Goal: Task Accomplishment & Management: Manage account settings

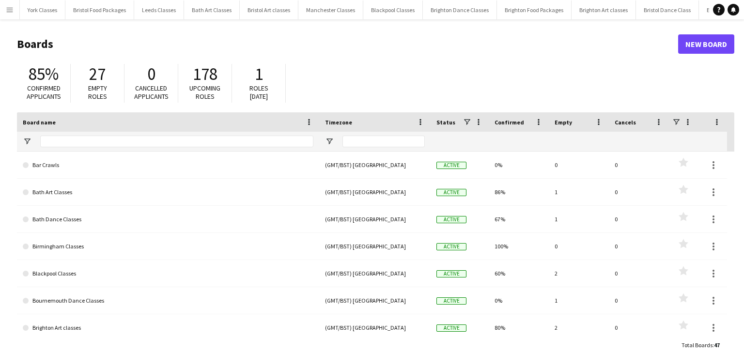
type input "***"
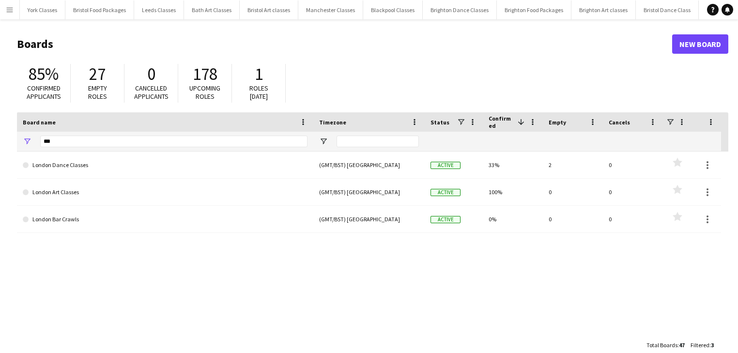
click at [18, 13] on button "Menu" at bounding box center [9, 9] width 19 height 19
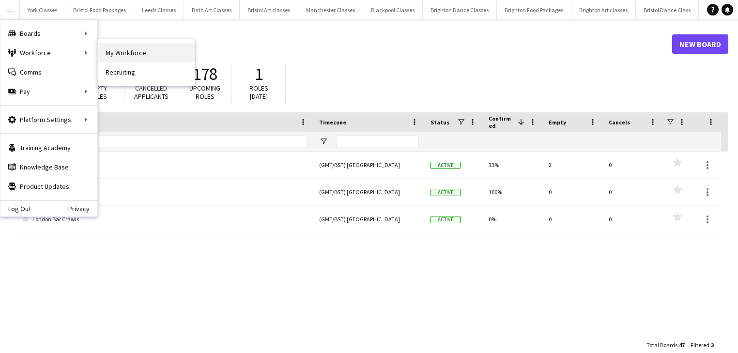
click at [134, 55] on link "My Workforce" at bounding box center [146, 52] width 97 height 19
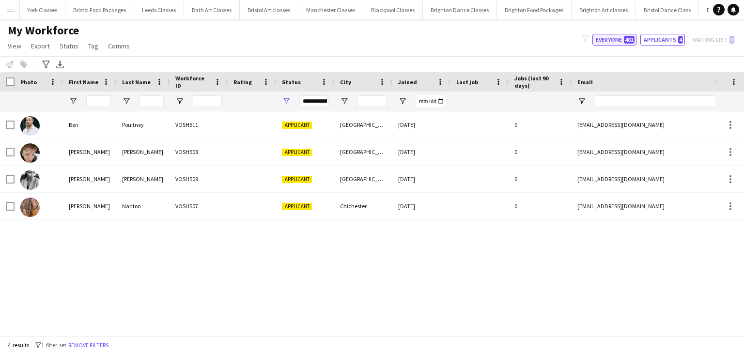
click at [630, 39] on span "481" at bounding box center [629, 40] width 11 height 8
type input "**********"
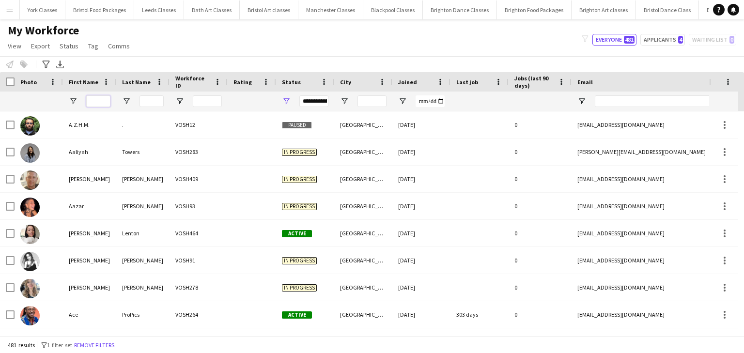
click at [107, 103] on input "First Name Filter Input" at bounding box center [98, 101] width 24 height 12
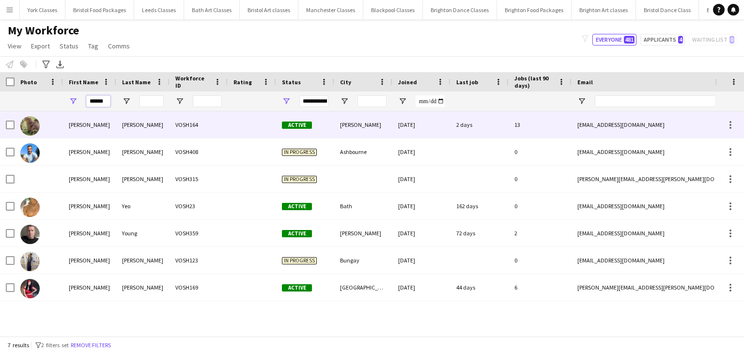
type input "******"
click at [86, 124] on div "[PERSON_NAME]" at bounding box center [89, 124] width 53 height 27
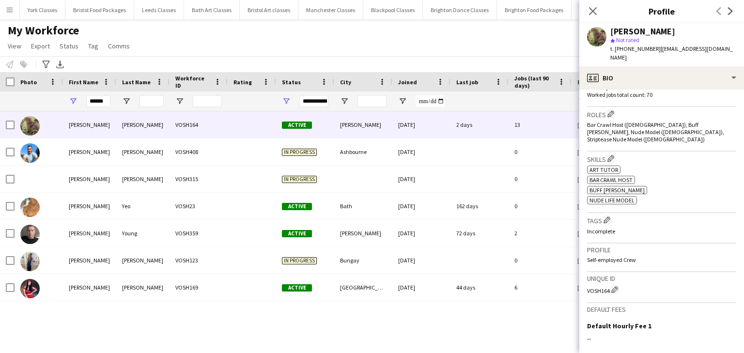
scroll to position [297, 0]
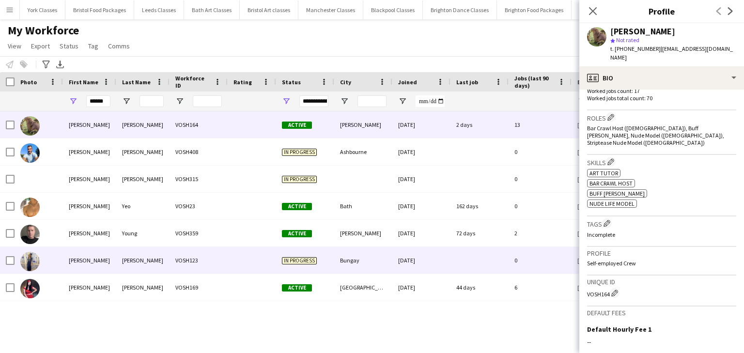
click at [87, 262] on div "[PERSON_NAME]" at bounding box center [89, 260] width 53 height 27
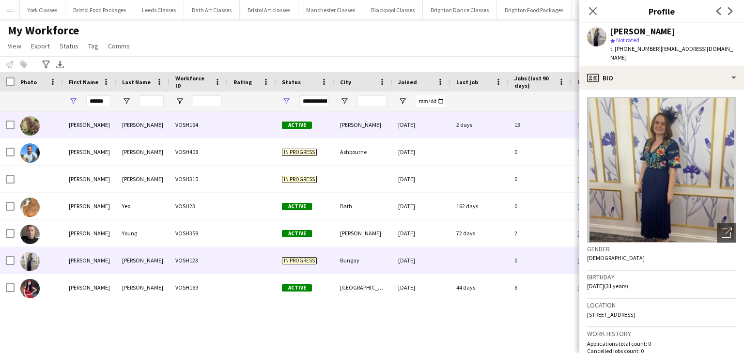
click at [88, 131] on div "[PERSON_NAME]" at bounding box center [89, 124] width 53 height 27
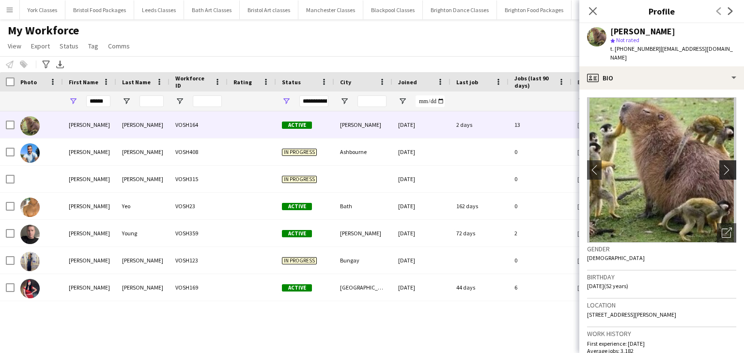
click at [721, 160] on button "chevron-right" at bounding box center [729, 169] width 19 height 19
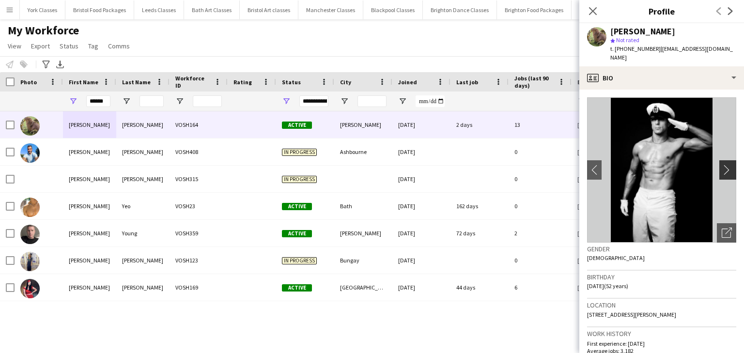
click at [722, 160] on button "chevron-right" at bounding box center [729, 169] width 19 height 19
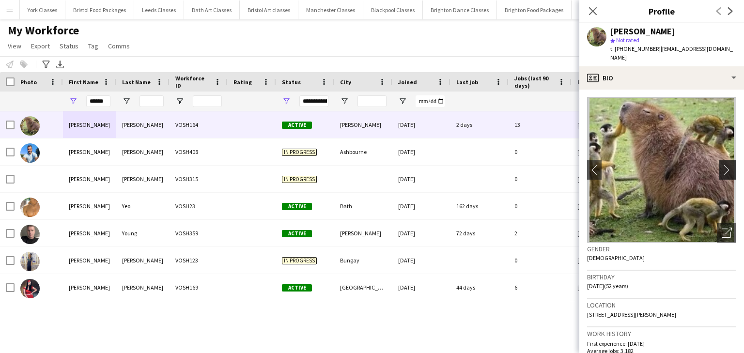
click at [722, 160] on button "chevron-right" at bounding box center [729, 169] width 19 height 19
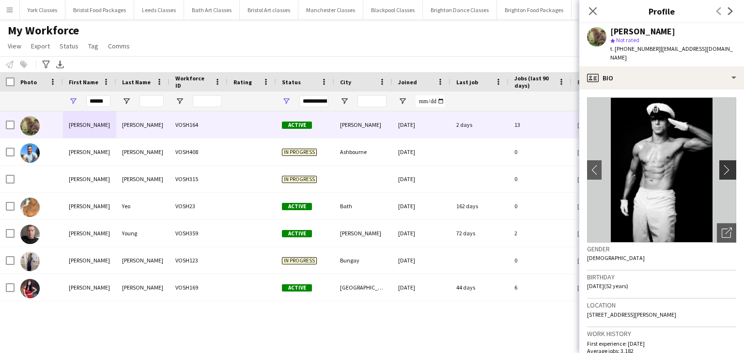
click at [722, 160] on button "chevron-right" at bounding box center [729, 169] width 19 height 19
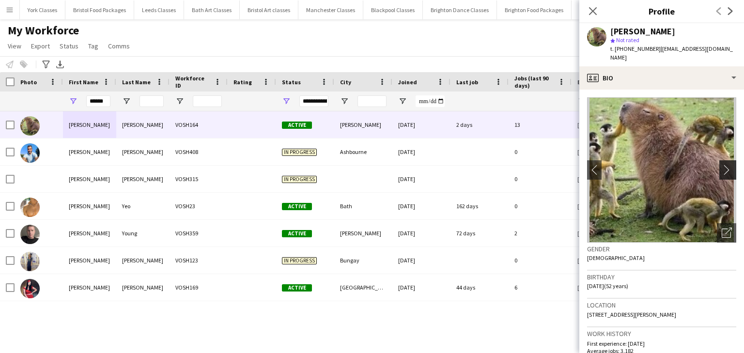
click at [722, 160] on button "chevron-right" at bounding box center [729, 169] width 19 height 19
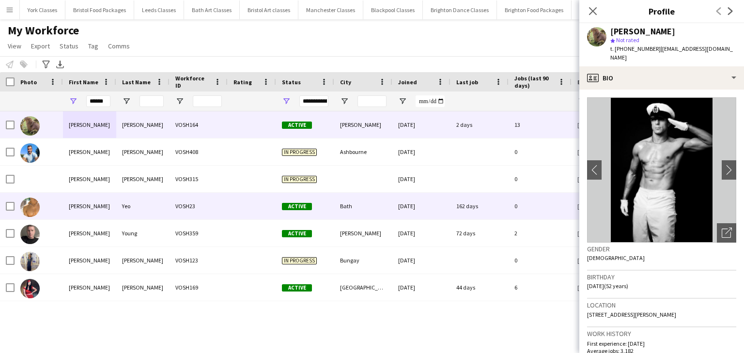
click at [35, 203] on img at bounding box center [29, 207] width 19 height 19
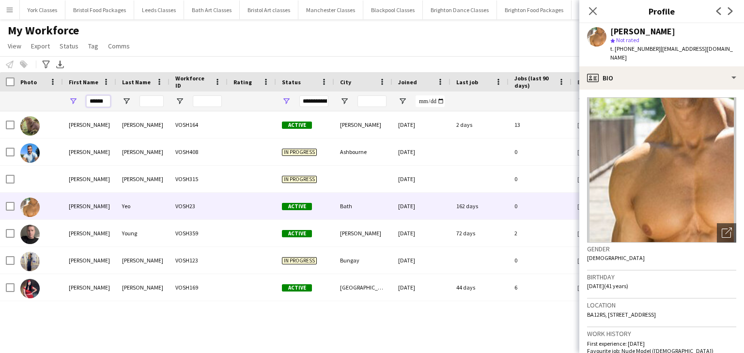
click at [108, 101] on input "******" at bounding box center [98, 101] width 24 height 12
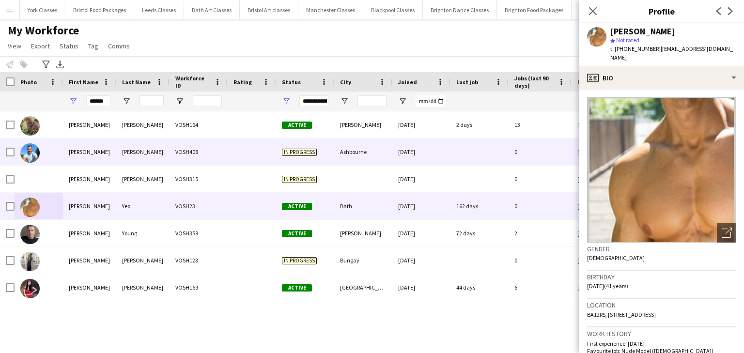
click at [77, 145] on div "[PERSON_NAME]" at bounding box center [89, 152] width 53 height 27
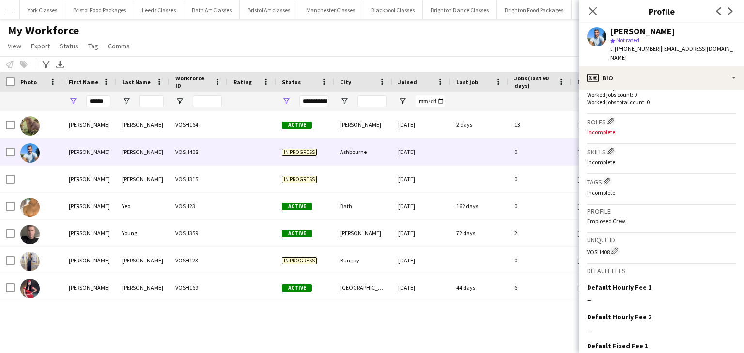
scroll to position [227, 0]
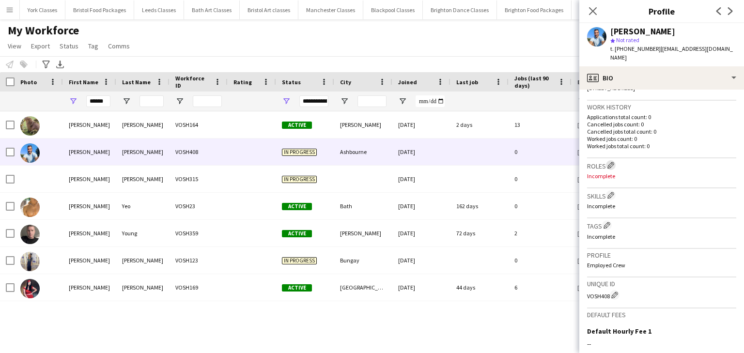
click at [611, 160] on button "Edit crew company roles" at bounding box center [611, 165] width 10 height 10
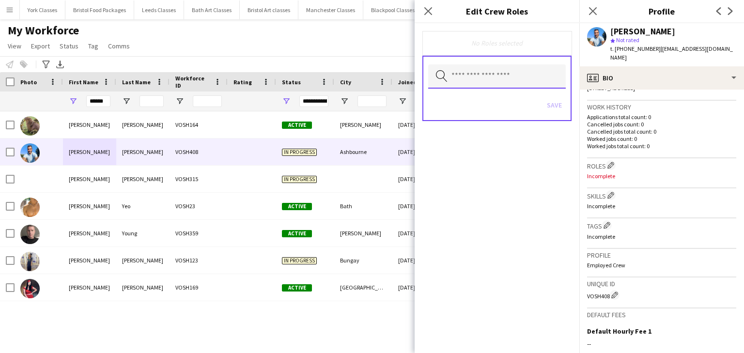
click at [521, 75] on input "text" at bounding box center [497, 76] width 138 height 24
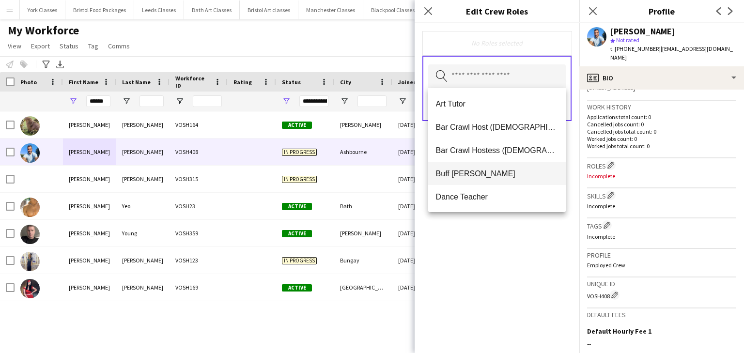
click at [483, 176] on span "Buff [PERSON_NAME]" at bounding box center [497, 173] width 123 height 9
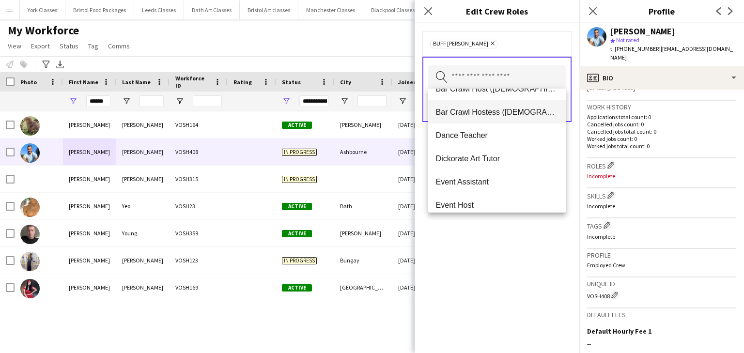
scroll to position [78, 0]
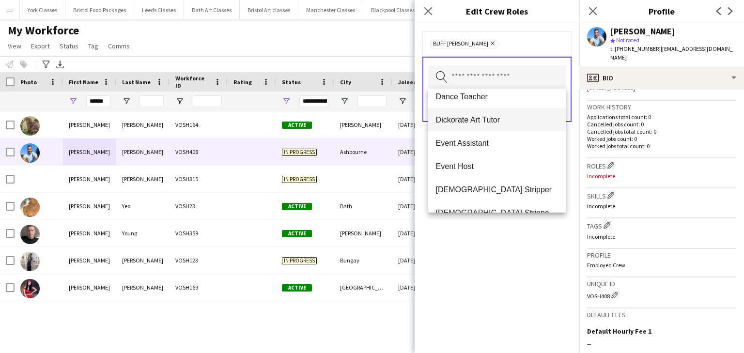
click at [495, 122] on span "Dickorate Art Tutor" at bounding box center [497, 119] width 123 height 9
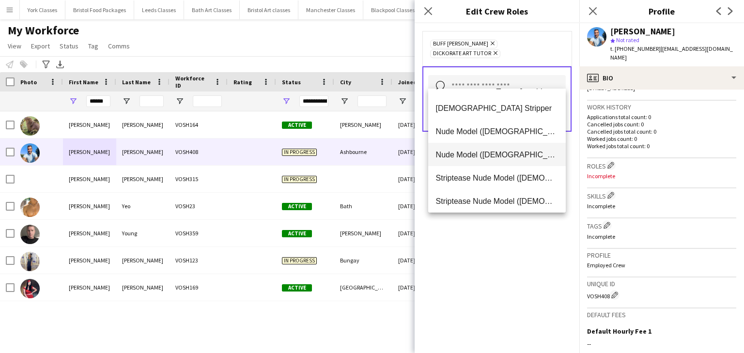
scroll to position [194, 0]
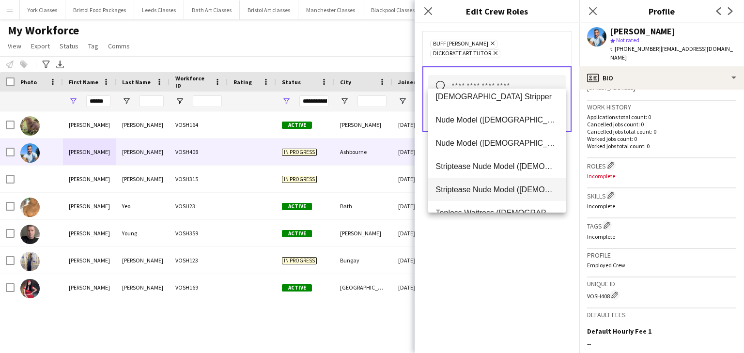
click at [484, 190] on span "Striptease Nude Model ([DEMOGRAPHIC_DATA])" at bounding box center [497, 189] width 123 height 9
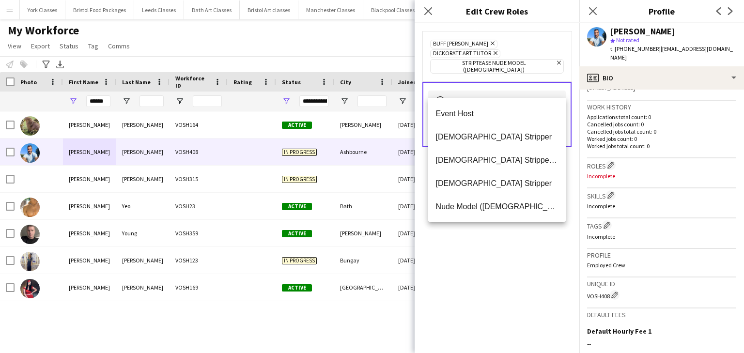
scroll to position [155, 0]
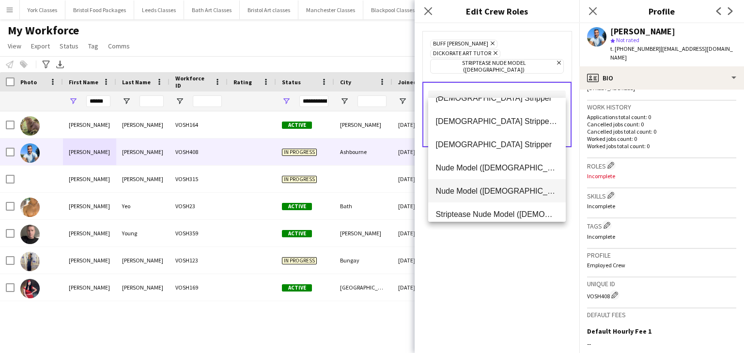
click at [487, 192] on span "Nude Model ([DEMOGRAPHIC_DATA])" at bounding box center [497, 191] width 123 height 9
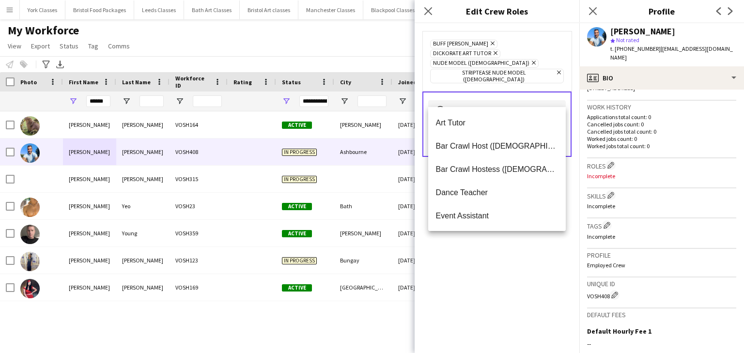
click at [527, 276] on div "Buff [PERSON_NAME] Remove Dickorate Art Tutor Remove Nude Model ([DEMOGRAPHIC_D…" at bounding box center [497, 188] width 165 height 330
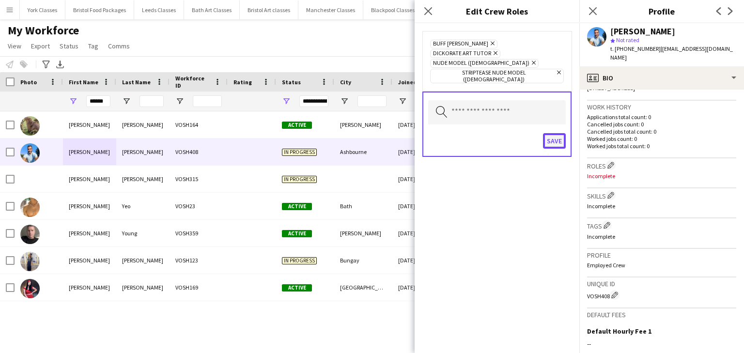
click at [557, 133] on button "Save" at bounding box center [554, 141] width 23 height 16
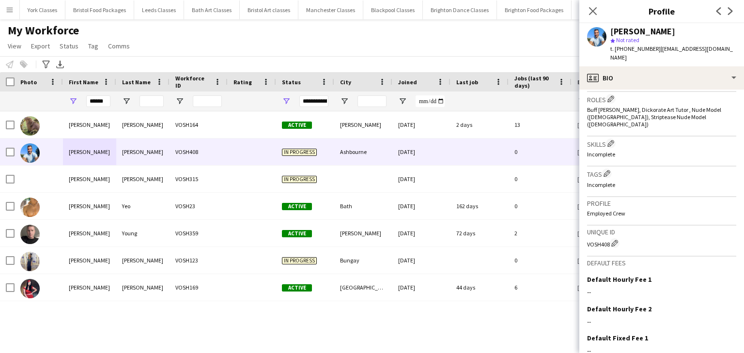
scroll to position [350, 0]
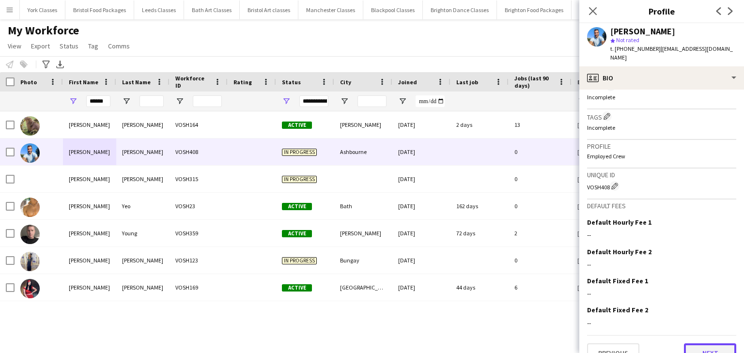
click at [688, 344] on button "Next" at bounding box center [710, 353] width 52 height 19
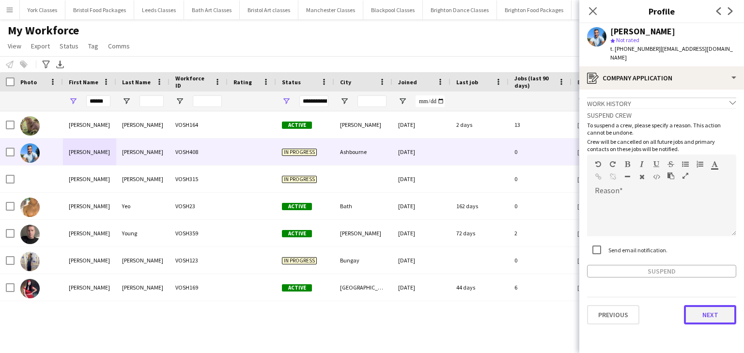
click at [692, 305] on button "Next" at bounding box center [710, 314] width 52 height 19
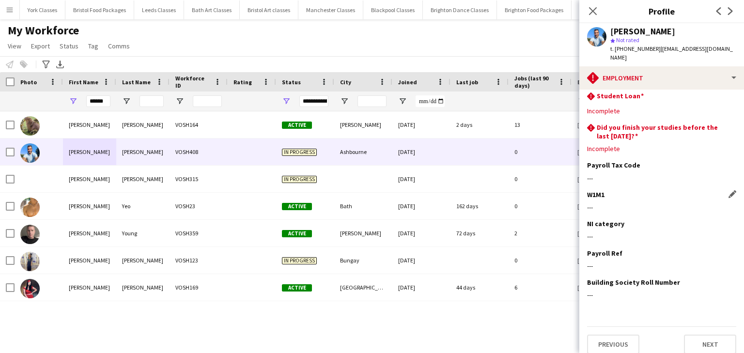
scroll to position [0, 0]
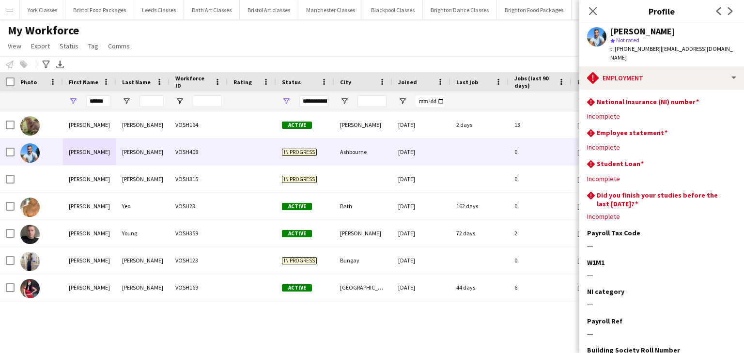
click at [732, 90] on app-section-data-types "rhombus-alert National Insurance (NI) number Edit this field Incomplete rhombus…" at bounding box center [662, 222] width 165 height 264
click at [729, 97] on app-icon "Edit this field" at bounding box center [733, 101] width 8 height 8
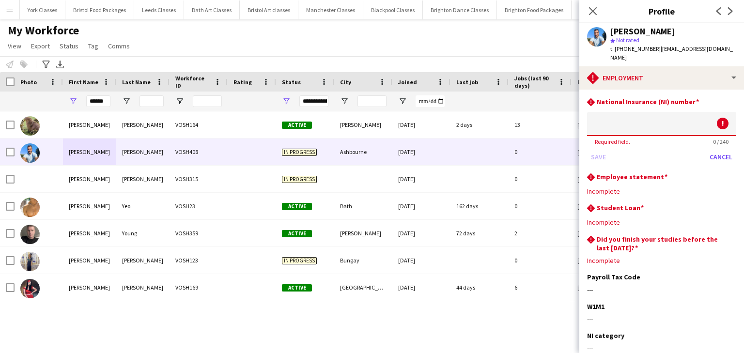
click at [668, 126] on input at bounding box center [661, 124] width 149 height 24
type input "*"
click at [593, 149] on button "Save" at bounding box center [598, 157] width 23 height 16
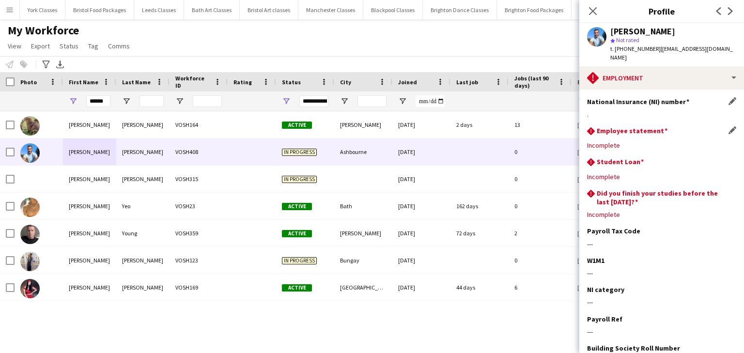
click at [729, 126] on div "rhombus-alert Employee statement Edit this field" at bounding box center [661, 131] width 149 height 11
click at [729, 126] on app-icon "Edit this field" at bounding box center [733, 130] width 8 height 8
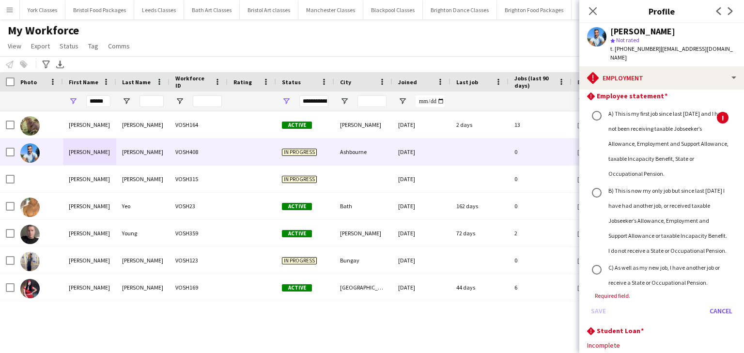
scroll to position [78, 0]
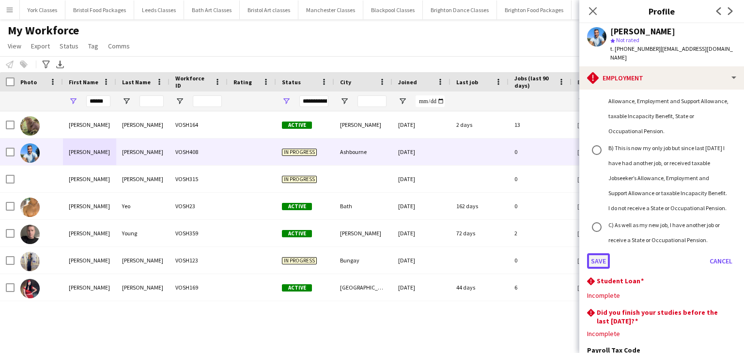
click at [602, 266] on button "Save" at bounding box center [598, 261] width 23 height 16
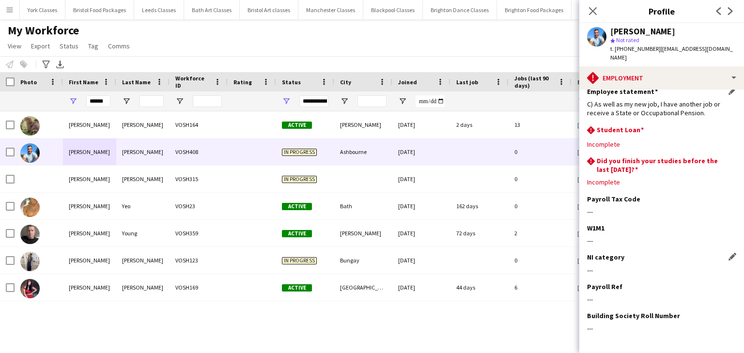
scroll to position [37, 0]
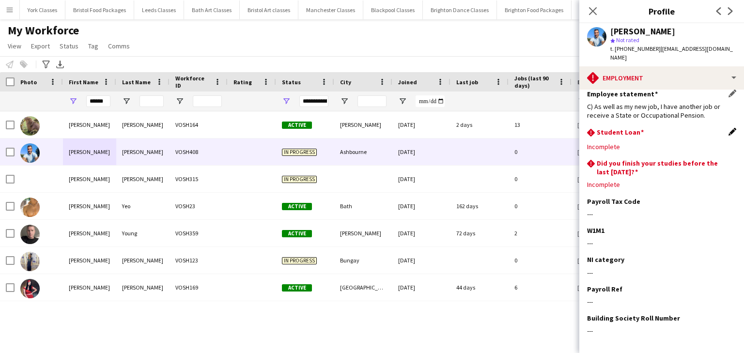
click at [729, 128] on app-icon "Edit this field" at bounding box center [733, 132] width 8 height 8
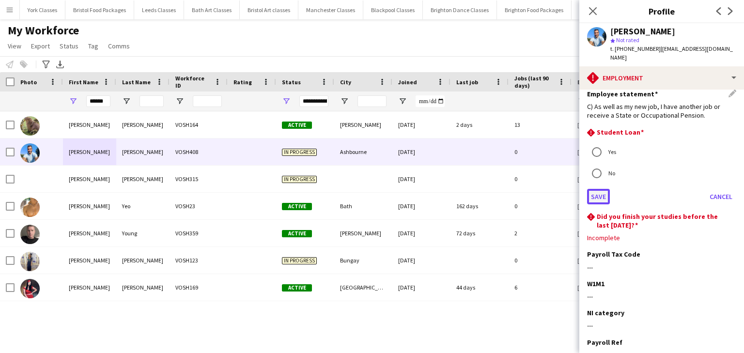
click at [597, 190] on button "Save" at bounding box center [598, 197] width 23 height 16
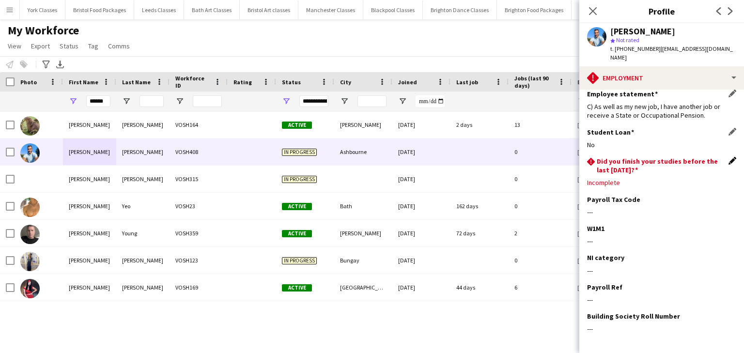
click at [729, 157] on app-icon "Edit this field" at bounding box center [733, 161] width 8 height 8
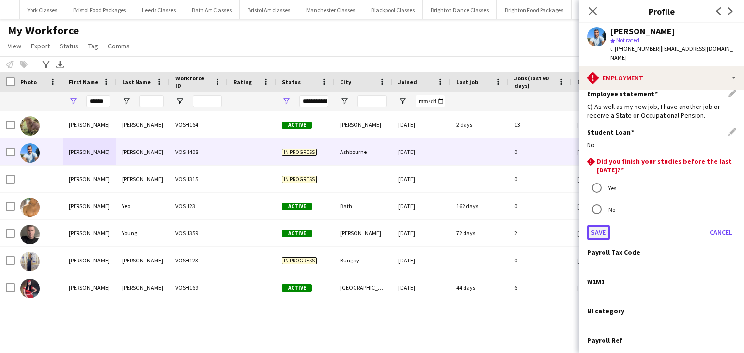
click at [599, 225] on button "Save" at bounding box center [598, 233] width 23 height 16
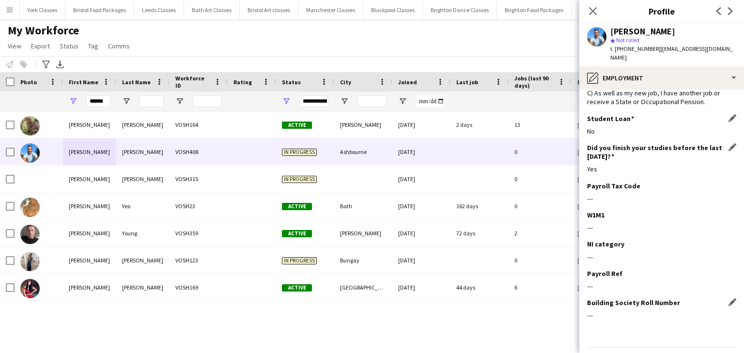
scroll to position [70, 0]
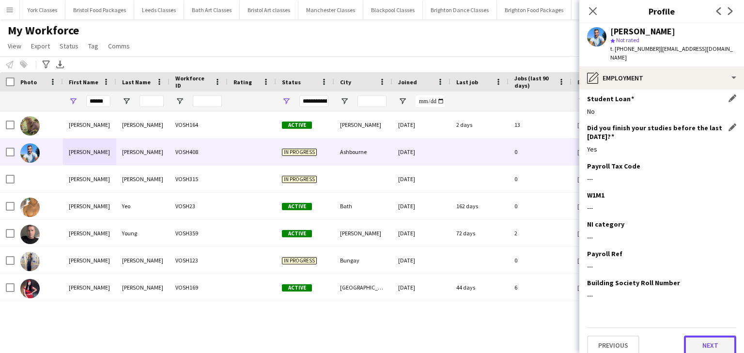
click at [701, 336] on button "Next" at bounding box center [710, 345] width 52 height 19
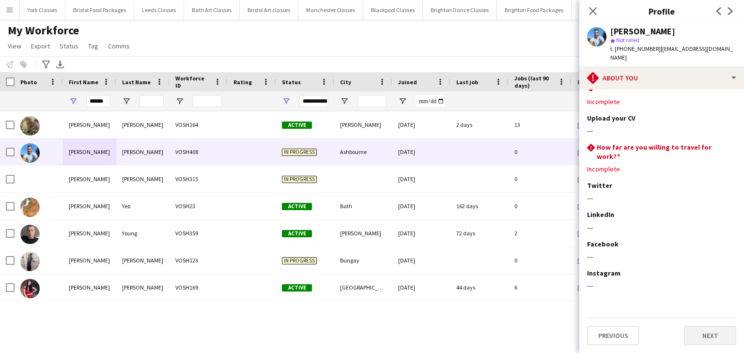
scroll to position [0, 0]
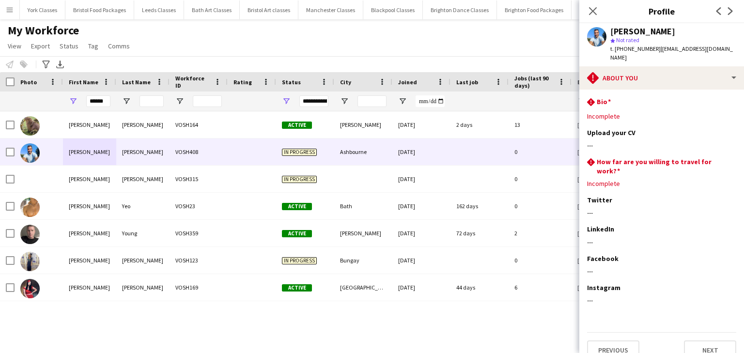
click at [737, 92] on app-section-data-types "rhombus-alert Bio Edit this field Incomplete Upload your CV Edit this field ---…" at bounding box center [662, 222] width 165 height 264
click at [741, 90] on app-section-data-types "rhombus-alert Bio Edit this field Incomplete Upload your CV Edit this field ---…" at bounding box center [662, 222] width 165 height 264
click at [729, 97] on app-icon "Edit this field" at bounding box center [733, 101] width 8 height 8
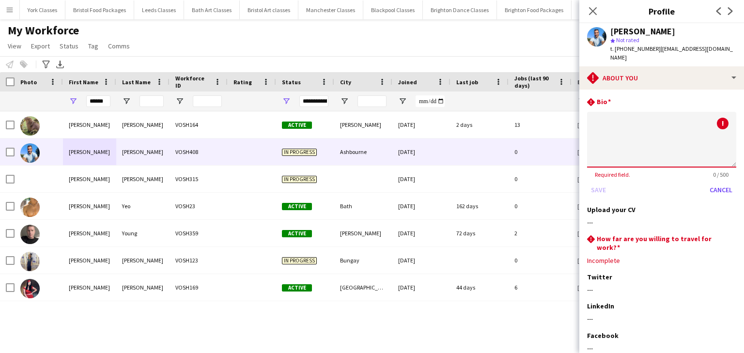
click at [642, 140] on textarea at bounding box center [661, 140] width 149 height 56
type textarea "*"
click at [598, 182] on button "Save" at bounding box center [598, 190] width 23 height 16
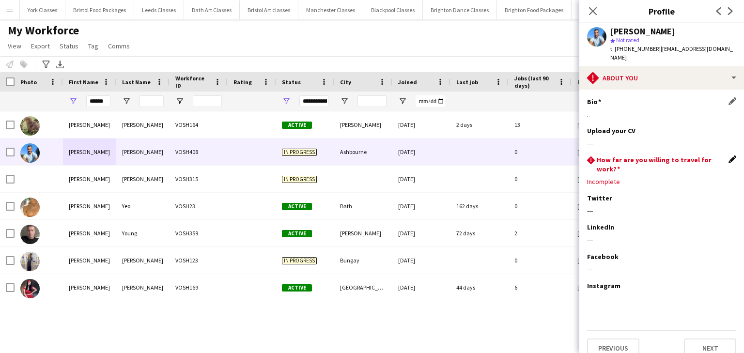
click at [731, 156] on app-icon "Edit this field" at bounding box center [733, 160] width 8 height 8
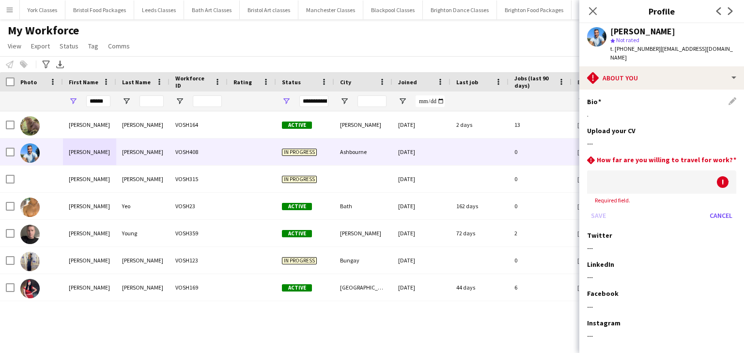
click at [650, 173] on div at bounding box center [652, 182] width 130 height 23
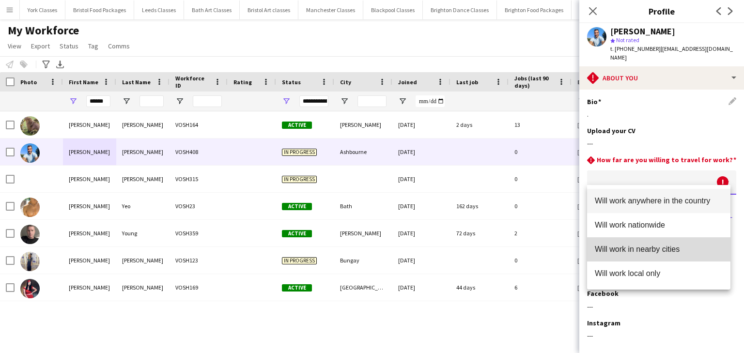
click at [637, 253] on span "Will work in nearby cities" at bounding box center [659, 249] width 128 height 9
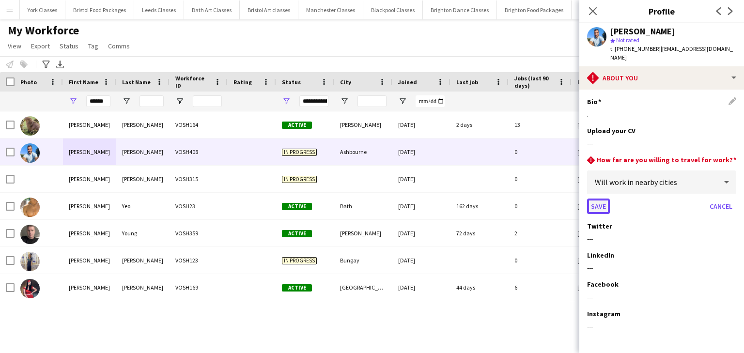
click at [599, 199] on button "Save" at bounding box center [598, 207] width 23 height 16
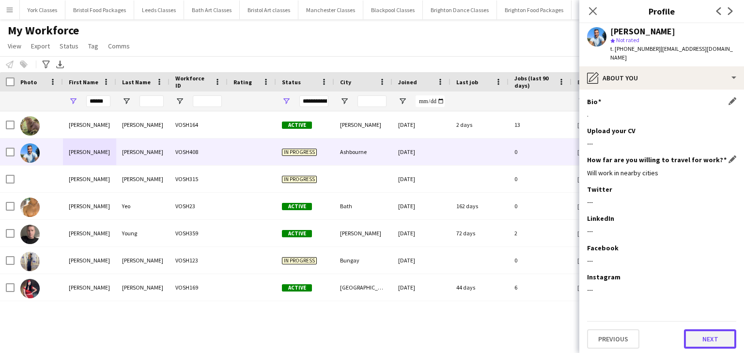
click at [712, 333] on button "Next" at bounding box center [710, 339] width 52 height 19
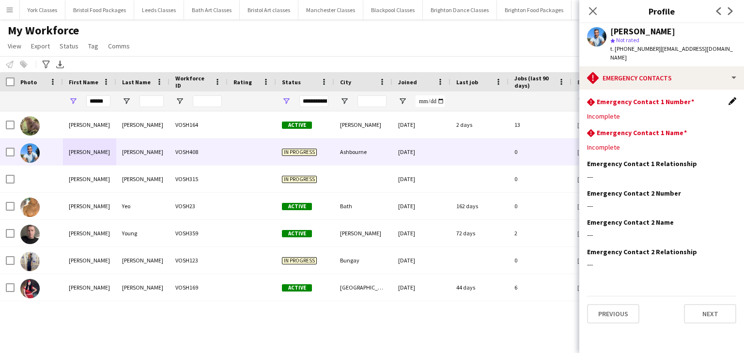
click at [732, 97] on app-icon "Edit this field" at bounding box center [733, 101] width 8 height 8
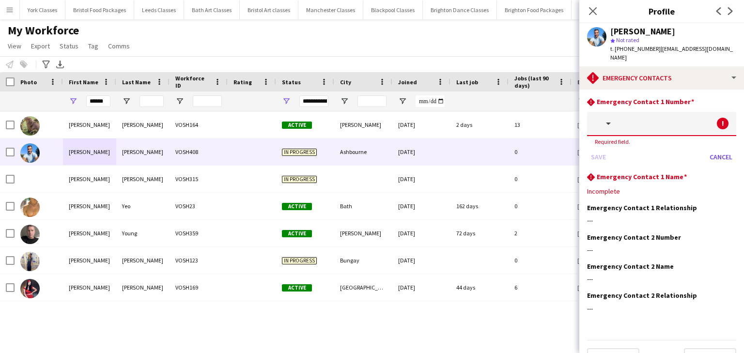
click at [652, 112] on input "text" at bounding box center [677, 124] width 120 height 24
type input "*"
type input "**********"
click at [613, 117] on button "button" at bounding box center [602, 124] width 30 height 24
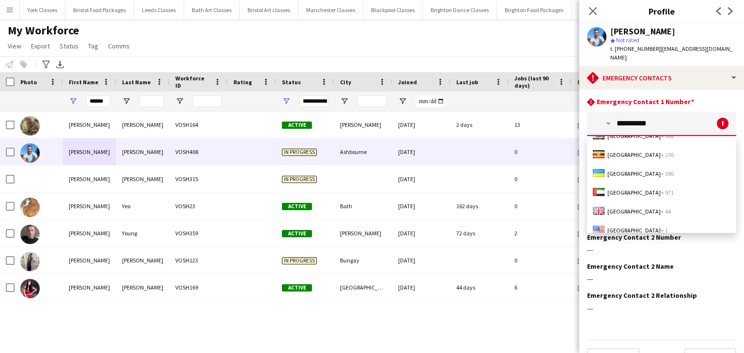
scroll to position [47, 0]
click at [633, 208] on span "[GEOGRAPHIC_DATA] + 44" at bounding box center [639, 211] width 63 height 7
type input "**********"
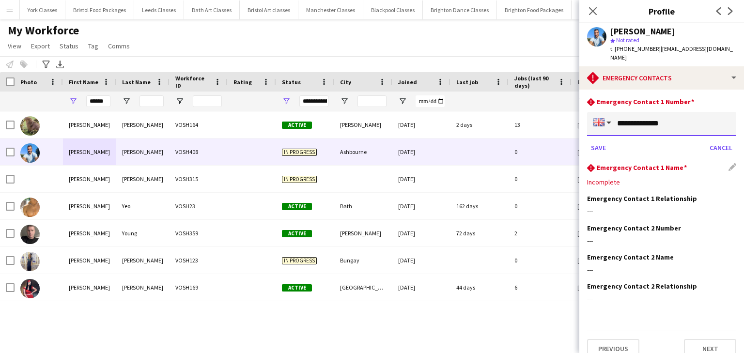
click at [644, 166] on div "rhombus-alert Emergency Contact 1 Name Edit this field Incomplete" at bounding box center [661, 178] width 149 height 31
click at [726, 163] on div "rhombus-alert Emergency Contact 1 Name Edit this field" at bounding box center [661, 168] width 149 height 11
click at [600, 140] on button "Save" at bounding box center [598, 148] width 23 height 16
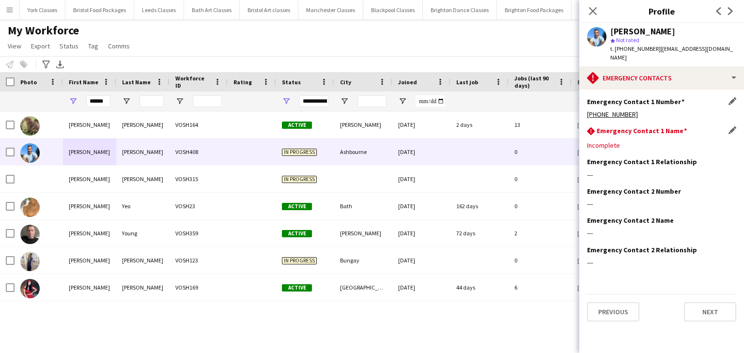
click at [728, 126] on div "rhombus-alert Emergency Contact 1 Name Edit this field" at bounding box center [661, 131] width 149 height 11
click at [735, 126] on app-icon "Edit this field" at bounding box center [733, 130] width 8 height 8
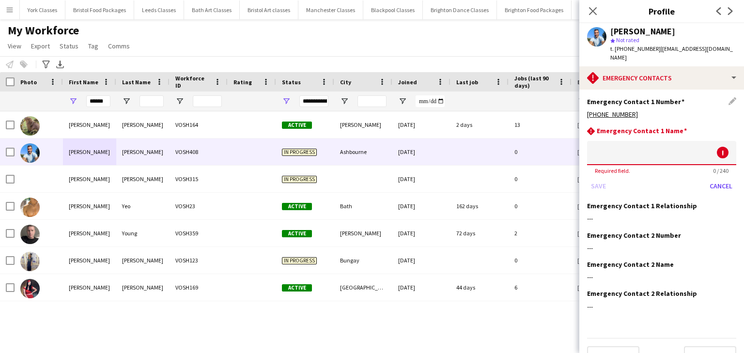
click at [632, 131] on div "rhombus-alert Emergency Contact 1 Name ! Required field. 0 / 240 Save Cancel" at bounding box center [661, 163] width 149 height 75
click at [628, 141] on input at bounding box center [661, 153] width 149 height 24
type input "*"
click at [594, 178] on button "Save" at bounding box center [598, 186] width 23 height 16
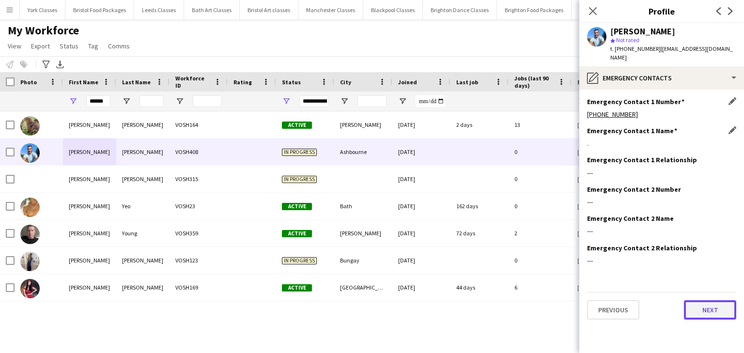
click at [706, 300] on button "Next" at bounding box center [710, 309] width 52 height 19
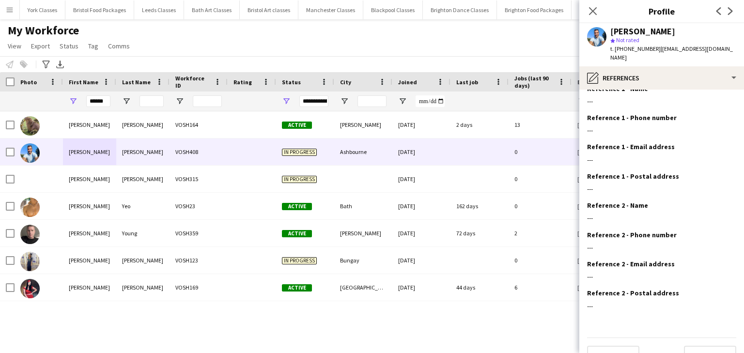
scroll to position [23, 0]
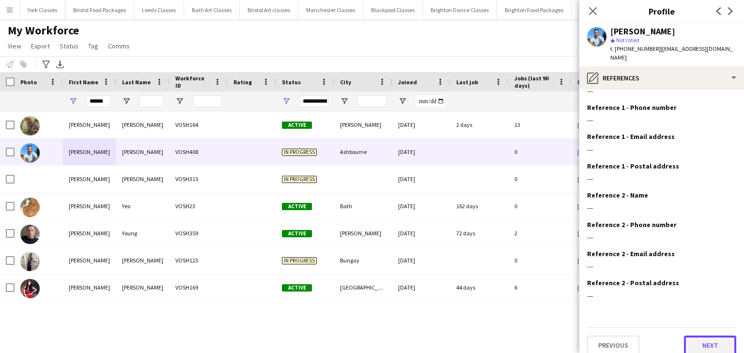
click at [706, 336] on button "Next" at bounding box center [710, 345] width 52 height 19
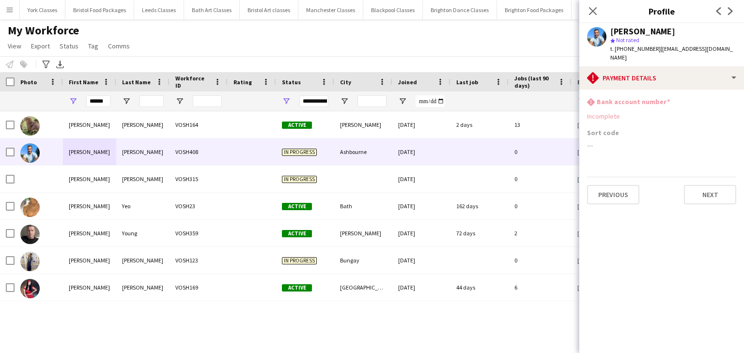
click at [658, 112] on div "Incomplete" at bounding box center [661, 116] width 149 height 9
click at [669, 97] on div "rhombus-alert Bank account number" at bounding box center [661, 102] width 149 height 11
click at [644, 97] on h3 "Bank account number" at bounding box center [633, 101] width 73 height 9
click at [714, 185] on button "Next" at bounding box center [710, 194] width 52 height 19
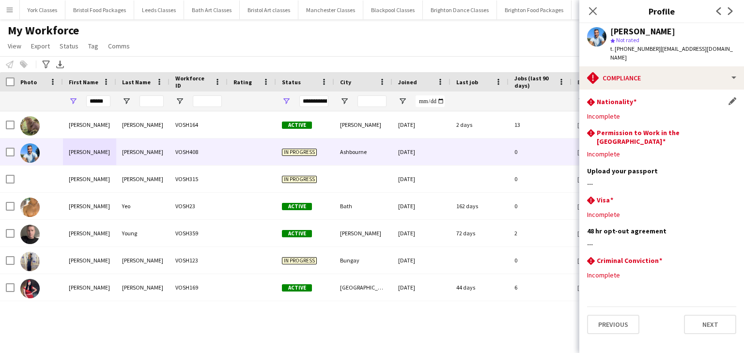
click at [728, 97] on div "rhombus-alert Nationality Edit this field" at bounding box center [661, 102] width 149 height 11
click at [733, 97] on app-icon "Edit this field" at bounding box center [733, 101] width 8 height 8
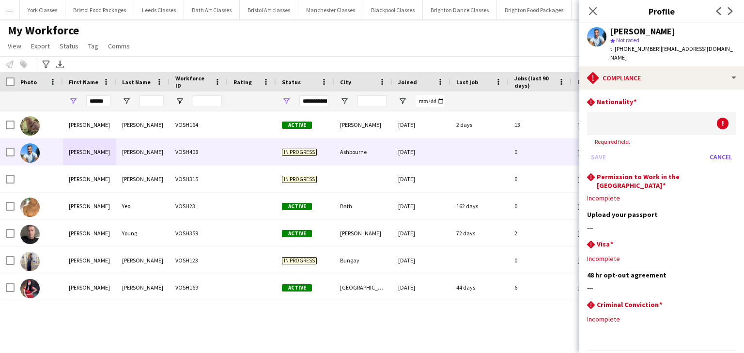
click at [637, 138] on span "Required field." at bounding box center [612, 141] width 51 height 7
click at [630, 114] on div at bounding box center [652, 123] width 130 height 23
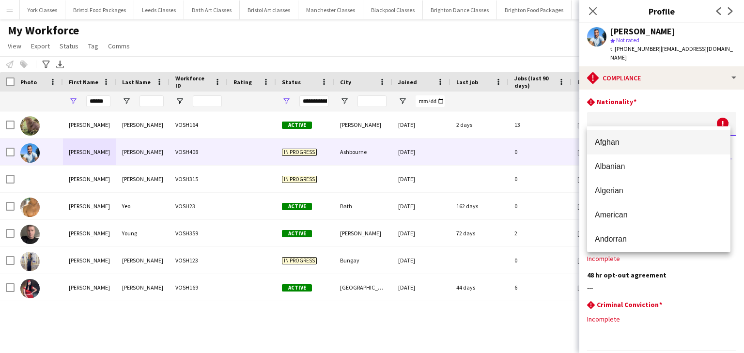
click at [650, 113] on div at bounding box center [372, 176] width 744 height 353
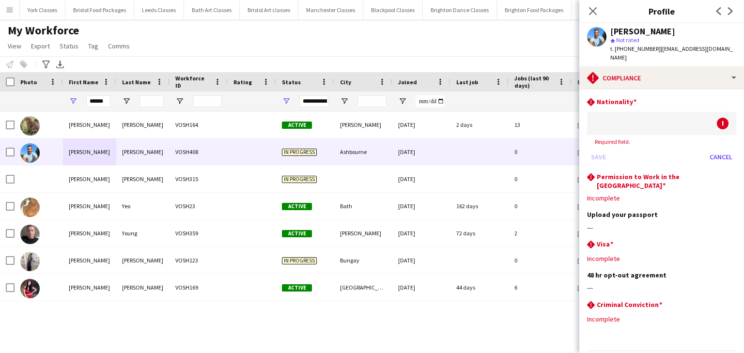
click at [371, 58] on div "Notify workforce Add to tag Select at least one crew to tag him or her. Advance…" at bounding box center [372, 64] width 744 height 16
